Goal: Task Accomplishment & Management: Manage account settings

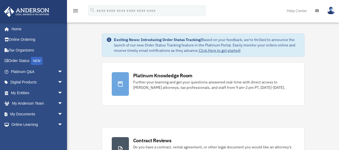
scroll to position [4, 0]
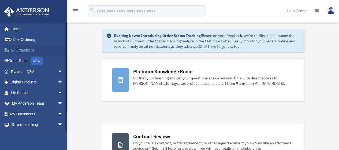
click at [22, 50] on link "Tax Organizers" at bounding box center [37, 50] width 67 height 11
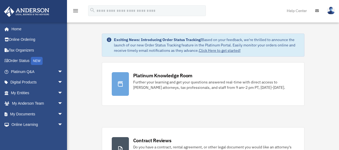
scroll to position [4, 0]
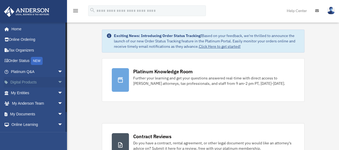
click at [58, 83] on span "arrow_drop_down" at bounding box center [63, 82] width 11 height 11
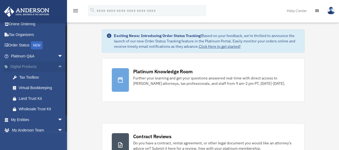
scroll to position [9, 0]
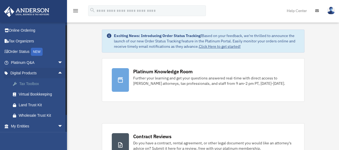
click at [36, 85] on div "Tax Toolbox" at bounding box center [42, 83] width 46 height 7
click at [35, 85] on div "Tax Toolbox" at bounding box center [42, 83] width 46 height 7
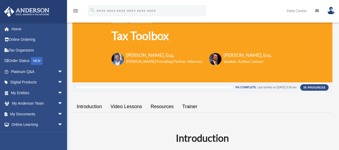
scroll to position [21, 0]
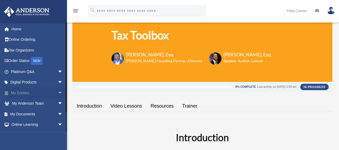
click at [58, 96] on span "arrow_drop_down" at bounding box center [63, 92] width 11 height 11
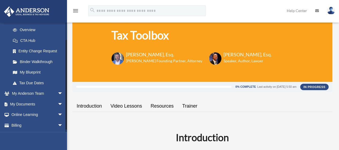
scroll to position [84, 0]
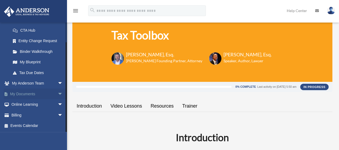
click at [58, 94] on span "arrow_drop_down" at bounding box center [63, 94] width 11 height 11
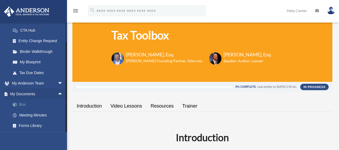
click at [24, 105] on link "Box" at bounding box center [40, 104] width 64 height 11
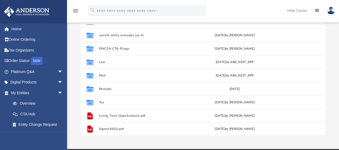
scroll to position [67, 0]
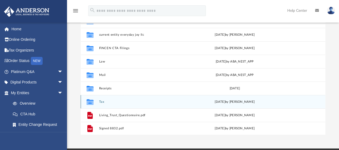
click at [100, 102] on button "Tax" at bounding box center [143, 101] width 89 height 3
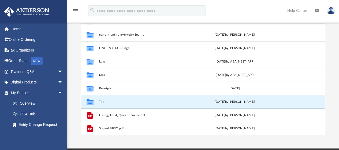
click at [100, 102] on button "Tax" at bounding box center [143, 101] width 89 height 3
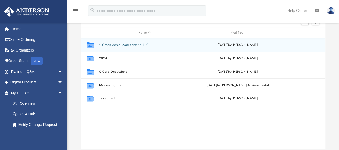
scroll to position [52, 0]
click at [130, 46] on button "1 Green Acres Management, LLC" at bounding box center [144, 45] width 91 height 3
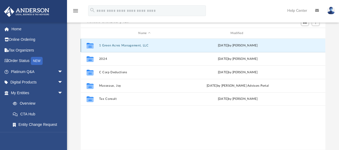
click at [129, 45] on button "1 Green Acres Management, LLC" at bounding box center [144, 45] width 91 height 3
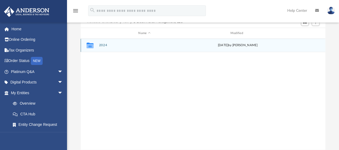
click at [232, 45] on div "[DATE] by [PERSON_NAME]" at bounding box center [237, 45] width 91 height 5
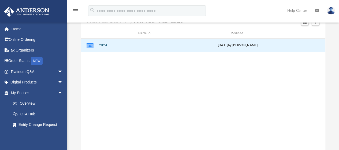
click at [232, 47] on div "[DATE] by [PERSON_NAME]" at bounding box center [237, 45] width 91 height 5
click at [232, 45] on div "[DATE] by [PERSON_NAME]" at bounding box center [237, 45] width 91 height 5
click at [232, 47] on div "[DATE] by [PERSON_NAME]" at bounding box center [237, 45] width 91 height 5
click at [104, 45] on button "2024" at bounding box center [144, 45] width 91 height 3
click at [102, 46] on button "2024" at bounding box center [144, 45] width 91 height 3
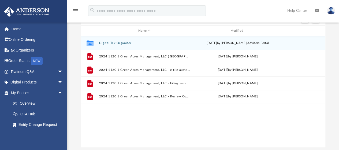
scroll to position [55, 0]
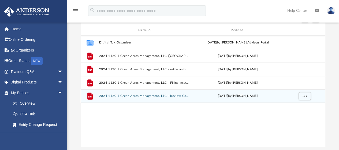
click at [171, 96] on button "2024 1120 1 Green Acres Management, LLC - Review Copy.pdf" at bounding box center [144, 95] width 91 height 3
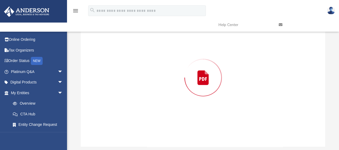
click at [173, 97] on div "Preview" at bounding box center [203, 77] width 245 height 138
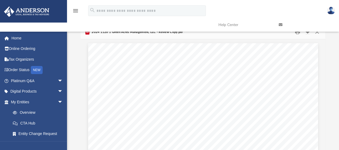
scroll to position [0, 0]
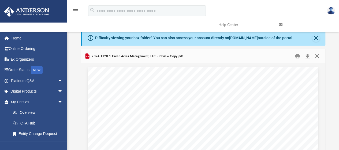
click at [315, 57] on button "Close" at bounding box center [318, 56] width 10 height 8
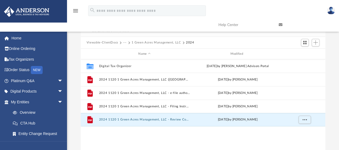
scroll to position [32, 0]
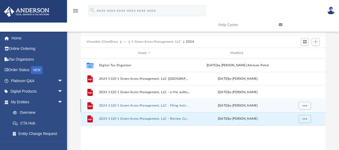
click at [156, 107] on button "2024 1120 1 Green Acres Management, LLC - Filing Instructions.pdf" at bounding box center [144, 105] width 91 height 3
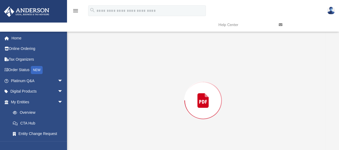
click at [157, 107] on div "Preview" at bounding box center [203, 100] width 245 height 138
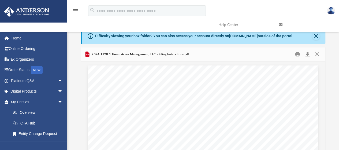
scroll to position [0, 0]
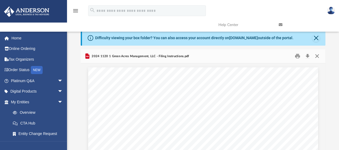
click at [318, 57] on button "Close" at bounding box center [318, 56] width 10 height 8
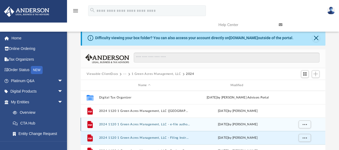
click at [168, 125] on button "2024 1120 1 Green Acres Management, LLC - e-file authorization - please sign.pdf" at bounding box center [144, 124] width 91 height 3
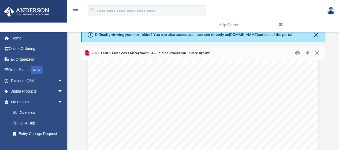
scroll to position [141, 0]
click at [211, 140] on span "Page 1" at bounding box center [211, 140] width 1 height 3
click at [233, 135] on span "get" at bounding box center [235, 136] width 6 height 4
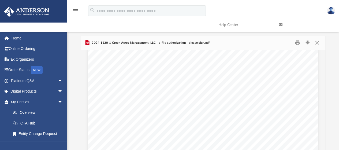
scroll to position [0, 0]
click at [317, 43] on button "Close" at bounding box center [318, 43] width 10 height 8
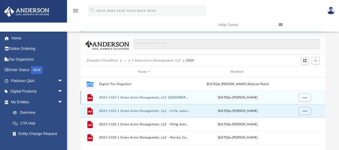
click at [156, 98] on button "2024 1120 1 Green Acres Management, LLC ([GEOGRAPHIC_DATA]) Print, Sign, Mail.p…" at bounding box center [144, 97] width 91 height 3
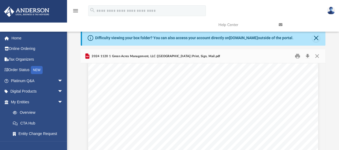
scroll to position [1035, 0]
click at [251, 139] on span "filing" at bounding box center [252, 139] width 6 height 3
click at [298, 59] on button "Print" at bounding box center [297, 56] width 11 height 8
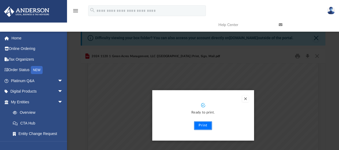
click at [208, 125] on button "Print" at bounding box center [203, 125] width 18 height 9
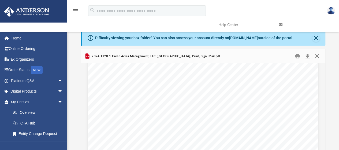
click at [317, 58] on button "Close" at bounding box center [318, 56] width 10 height 8
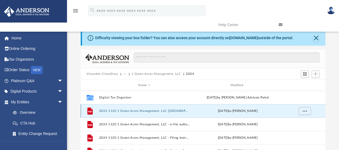
click at [185, 111] on button "2024 1120 1 Green Acres Management, LLC ([GEOGRAPHIC_DATA]) Print, Sign, Mail.p…" at bounding box center [144, 110] width 91 height 3
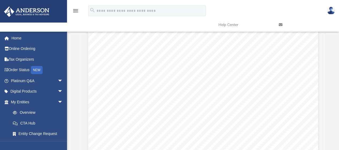
scroll to position [0, 0]
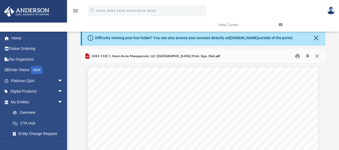
click at [317, 57] on button "Close" at bounding box center [318, 56] width 10 height 8
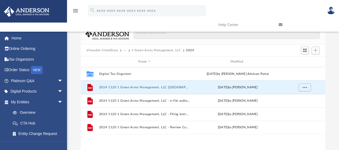
scroll to position [24, 0]
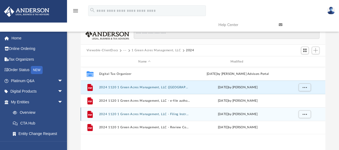
click at [190, 115] on div "File 2024 1120 1 Green Acres Management, LLC - Filing Instructions.pdf [DATE] b…" at bounding box center [203, 113] width 245 height 13
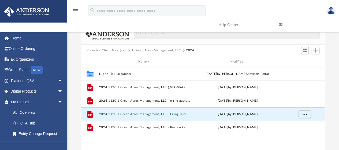
click at [257, 115] on div "[DATE] by [PERSON_NAME]" at bounding box center [237, 114] width 91 height 5
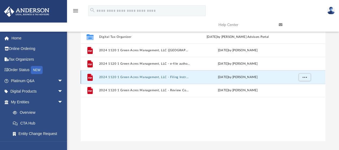
click at [149, 77] on button "2024 1120 1 Green Acres Management, LLC - Filing Instructions.pdf" at bounding box center [144, 76] width 91 height 3
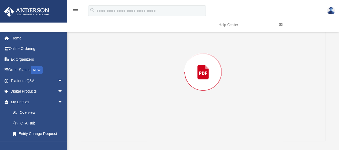
scroll to position [52, 0]
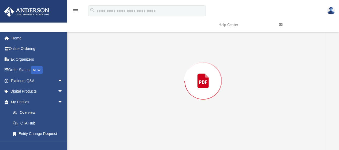
click at [148, 78] on div "Preview" at bounding box center [203, 81] width 245 height 138
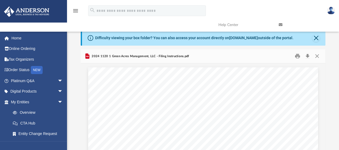
scroll to position [0, 0]
click at [316, 56] on button "Close" at bounding box center [318, 56] width 10 height 8
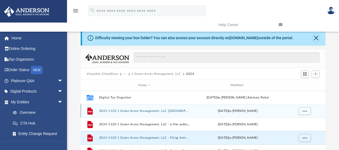
click at [134, 111] on button "2024 1120 1 Green Acres Management, LLC ([GEOGRAPHIC_DATA]) Print, Sign, Mail.p…" at bounding box center [144, 110] width 91 height 3
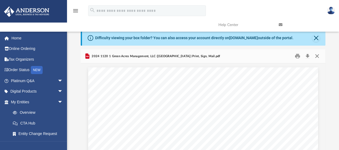
click at [316, 56] on button "Close" at bounding box center [318, 56] width 10 height 8
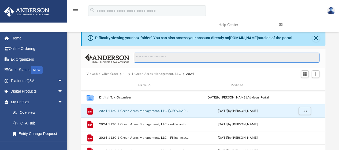
click at [316, 57] on input "Search files and folders" at bounding box center [227, 58] width 186 height 10
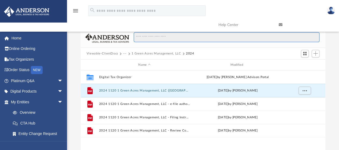
scroll to position [21, 0]
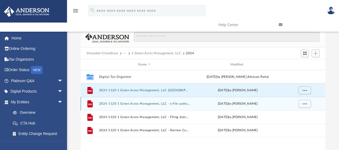
click at [138, 103] on button "2024 1120 1 Green Acres Management, LLC - e-file authorization - please sign.pdf" at bounding box center [144, 103] width 91 height 3
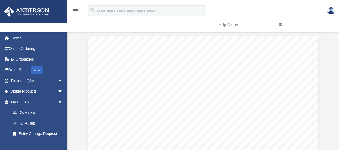
scroll to position [0, 0]
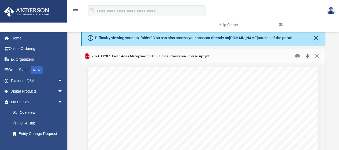
click at [307, 58] on button "Download" at bounding box center [308, 56] width 10 height 8
click at [316, 54] on button "Close" at bounding box center [318, 56] width 10 height 8
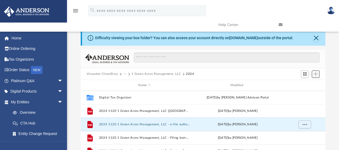
click at [316, 73] on span "Add" at bounding box center [316, 74] width 5 height 5
click at [305, 83] on li "Upload" at bounding box center [308, 85] width 17 height 6
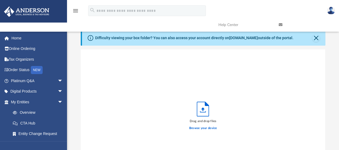
scroll to position [132, 241]
click at [210, 127] on label "Browse your device" at bounding box center [203, 128] width 28 height 5
click at [0, 0] on input "Browse your device" at bounding box center [0, 0] width 0 height 0
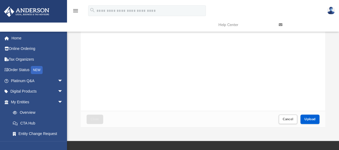
scroll to position [77, 0]
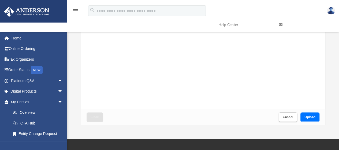
click at [313, 117] on span "Upload" at bounding box center [310, 116] width 11 height 3
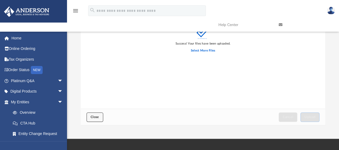
click at [97, 117] on span "Close" at bounding box center [95, 116] width 9 height 3
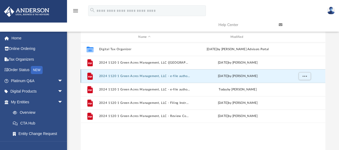
scroll to position [48, 0]
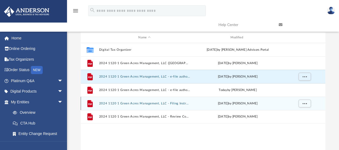
click at [186, 103] on button "2024 1120 1 Green Acres Management, LLC - Filing Instructions.pdf" at bounding box center [144, 103] width 91 height 3
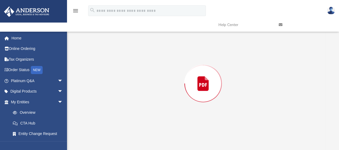
click at [188, 105] on div "Preview" at bounding box center [203, 83] width 245 height 138
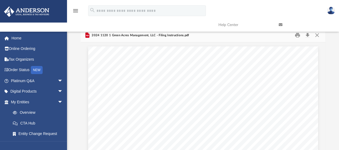
scroll to position [0, 0]
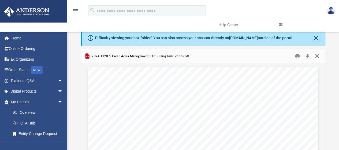
click at [318, 57] on button "Close" at bounding box center [318, 56] width 10 height 8
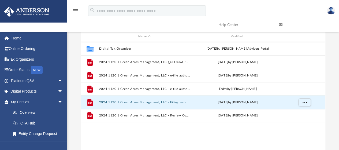
scroll to position [60, 0]
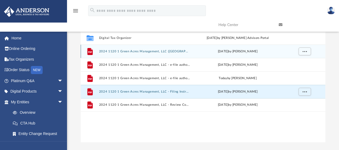
click at [181, 52] on button "2024 1120 1 Green Acres Management, LLC ([GEOGRAPHIC_DATA]) Print, Sign, Mail.p…" at bounding box center [144, 51] width 91 height 3
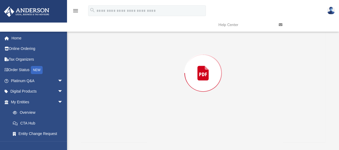
scroll to position [52, 0]
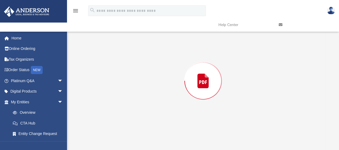
click at [180, 52] on div "Preview" at bounding box center [203, 81] width 245 height 138
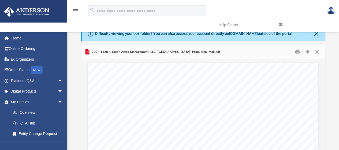
scroll to position [0, 0]
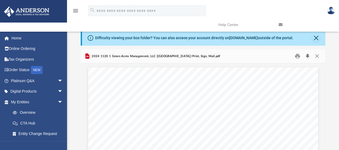
click at [306, 58] on button "Download" at bounding box center [308, 56] width 10 height 8
